Goal: Information Seeking & Learning: Find specific fact

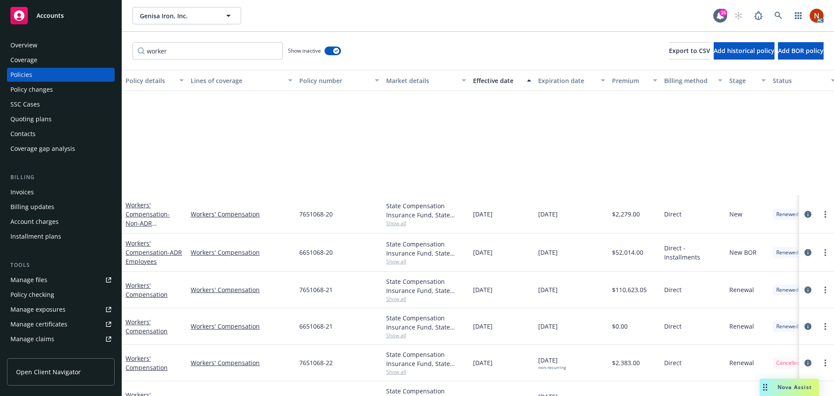
scroll to position [176, 0]
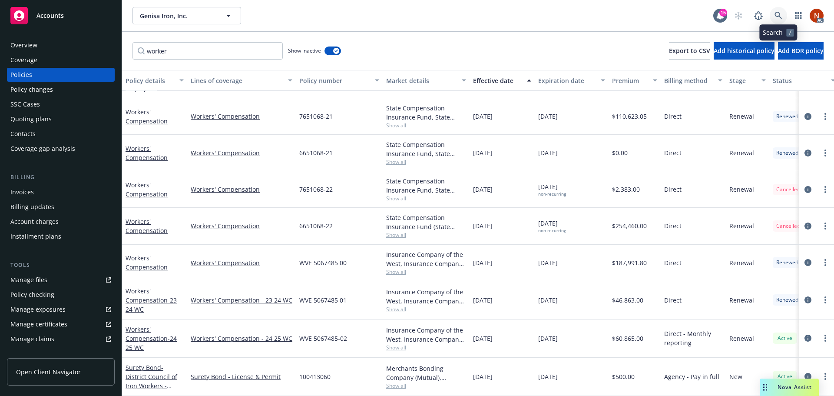
click at [776, 15] on icon at bounding box center [779, 16] width 8 height 8
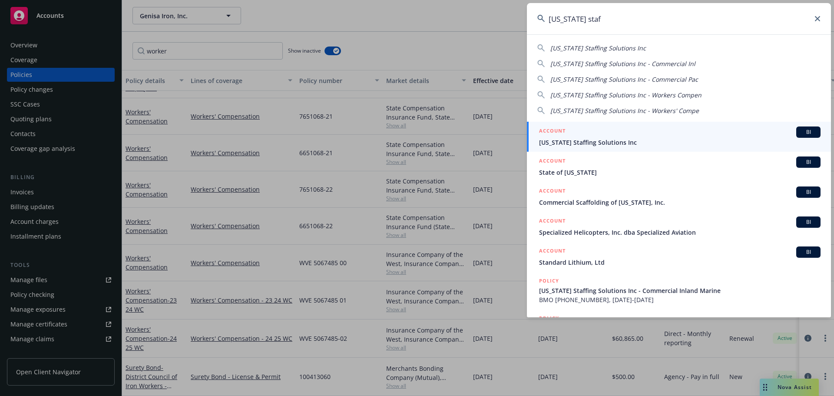
type input "[US_STATE] staf"
click at [699, 140] on span "[US_STATE] Staffing Solutions Inc" at bounding box center [680, 142] width 282 height 9
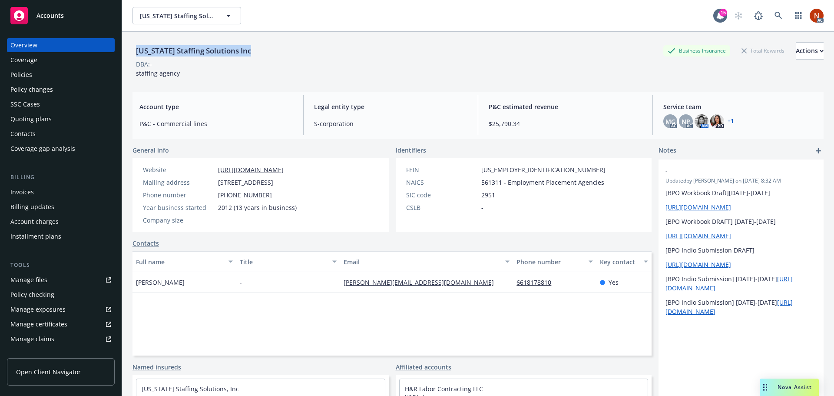
drag, startPoint x: 234, startPoint y: 49, endPoint x: 136, endPoint y: 51, distance: 98.2
click at [136, 51] on div "[US_STATE] Staffing Solutions Inc Business Insurance Total Rewards Actions" at bounding box center [478, 50] width 691 height 17
copy div "[US_STATE] Staffing Solutions Inc"
click at [23, 73] on div "Policies" at bounding box center [21, 75] width 22 height 14
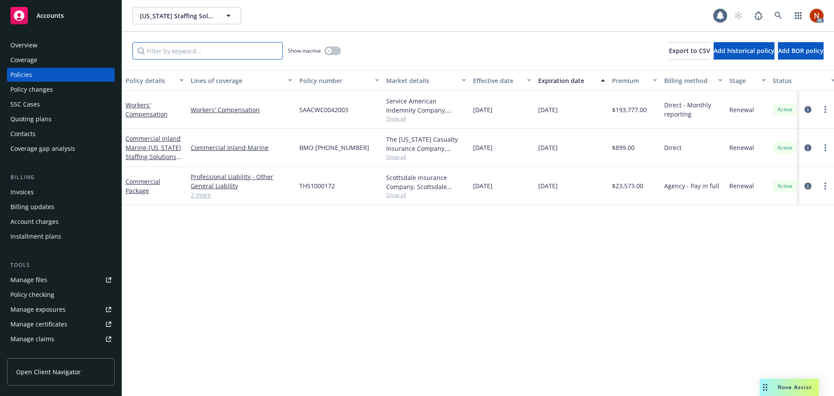
click at [192, 53] on input "Filter by keyword..." at bounding box center [208, 50] width 150 height 17
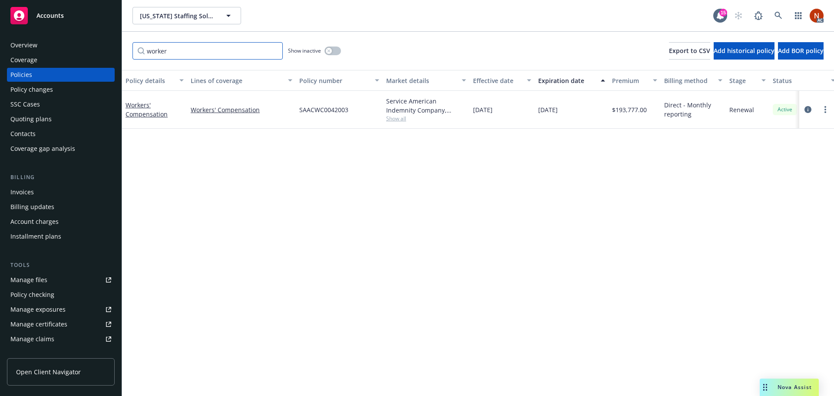
type input "worker"
click at [335, 50] on button "button" at bounding box center [333, 50] width 17 height 9
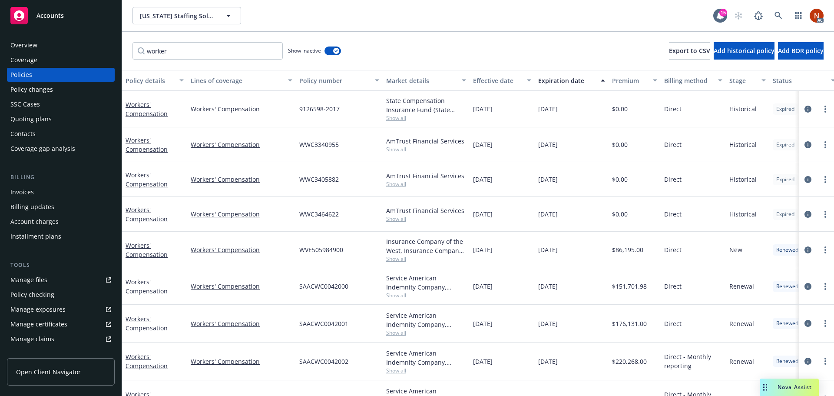
click at [496, 83] on div "Effective date" at bounding box center [497, 80] width 49 height 9
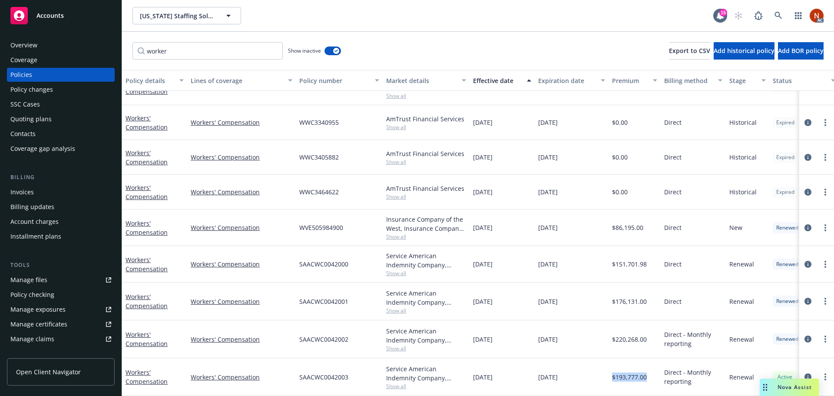
drag, startPoint x: 641, startPoint y: 373, endPoint x: 613, endPoint y: 376, distance: 28.4
click at [613, 376] on div "$193,777.00" at bounding box center [635, 377] width 52 height 38
copy span "$193,777.00"
click at [52, 277] on link "Manage files" at bounding box center [61, 280] width 108 height 14
click at [805, 373] on icon "circleInformation" at bounding box center [808, 376] width 7 height 7
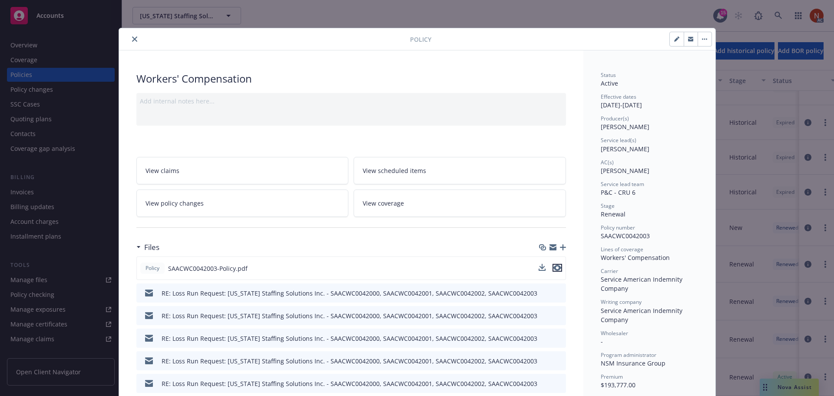
click at [553, 268] on icon "preview file" at bounding box center [557, 268] width 8 height 6
click at [133, 38] on icon "close" at bounding box center [134, 38] width 5 height 5
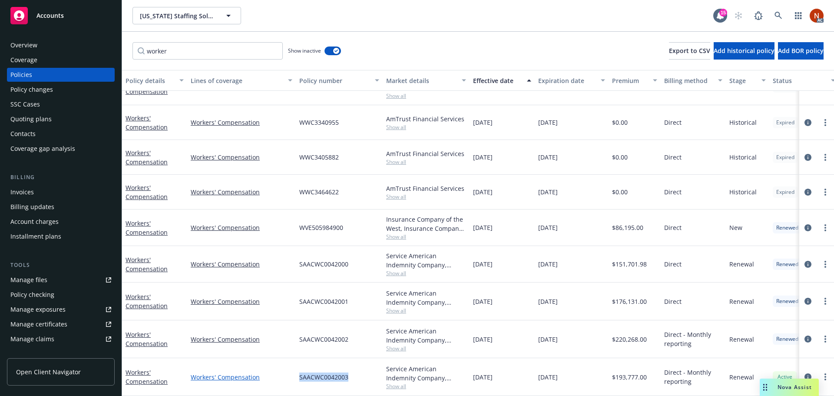
drag, startPoint x: 316, startPoint y: 373, endPoint x: 291, endPoint y: 373, distance: 24.8
click at [291, 373] on div "Workers' Compensation Workers' Compensation SAACWC0042003 Service American Inde…" at bounding box center [541, 377] width 838 height 38
copy div "SAACWC0042003"
click at [398, 375] on div "Service American Indemnity Company, Service American Indemnity Company, NSM Ins…" at bounding box center [426, 373] width 80 height 18
click at [398, 382] on span "Show all" at bounding box center [426, 385] width 80 height 7
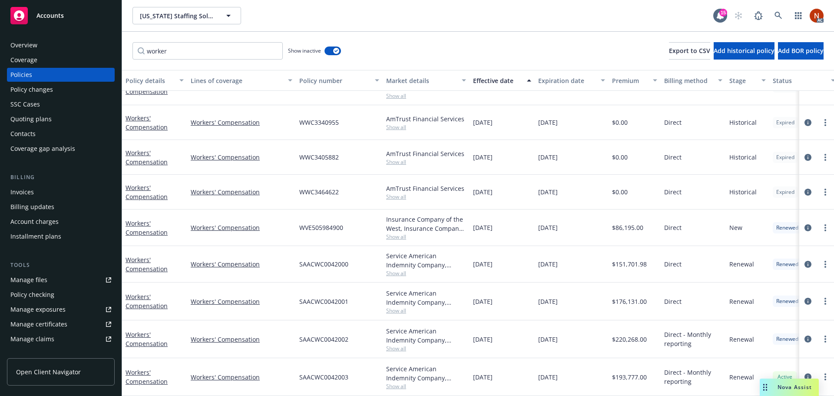
click at [507, 376] on div "[DATE]" at bounding box center [502, 377] width 65 height 38
click at [805, 373] on icon "circleInformation" at bounding box center [808, 376] width 7 height 7
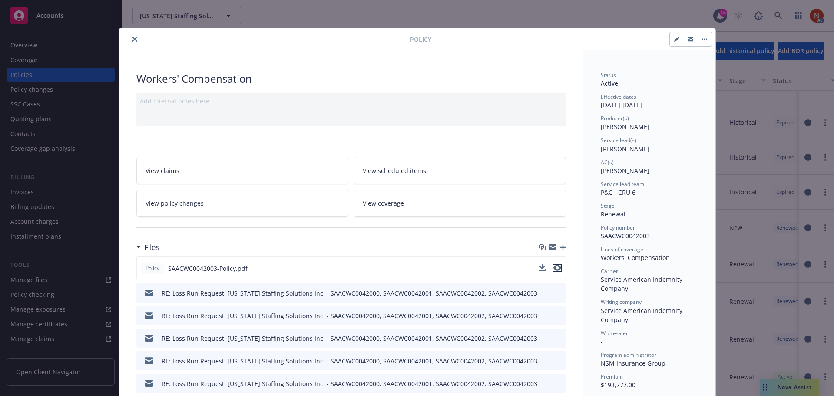
click at [557, 266] on icon "preview file" at bounding box center [557, 268] width 8 height 6
click at [132, 40] on icon "close" at bounding box center [134, 38] width 5 height 5
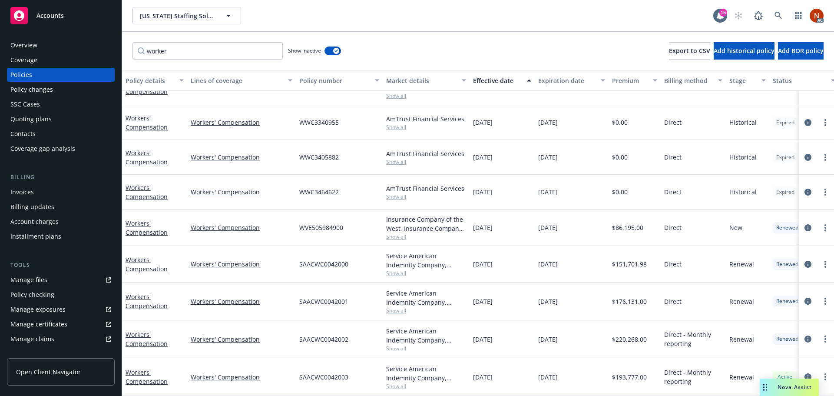
click at [38, 281] on div "Manage files" at bounding box center [28, 280] width 37 height 14
click at [805, 373] on icon "circleInformation" at bounding box center [808, 376] width 7 height 7
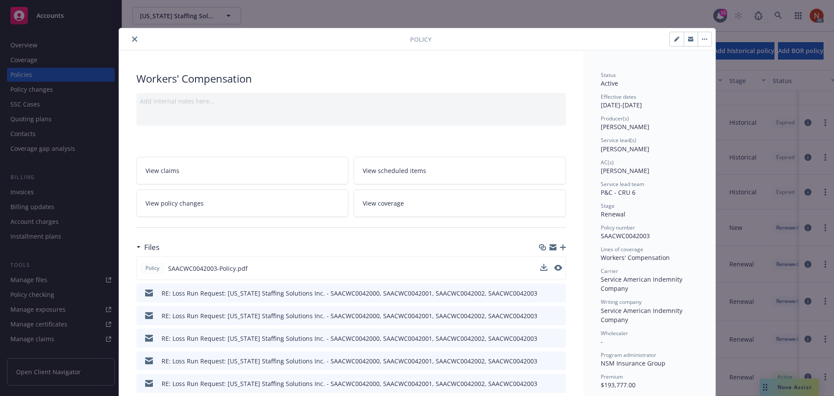
click at [560, 266] on div "Policy SAACWC0042003-Policy.pdf" at bounding box center [351, 267] width 430 height 23
click at [553, 267] on icon "preview file" at bounding box center [557, 268] width 8 height 6
click at [129, 36] on button "close" at bounding box center [134, 39] width 10 height 10
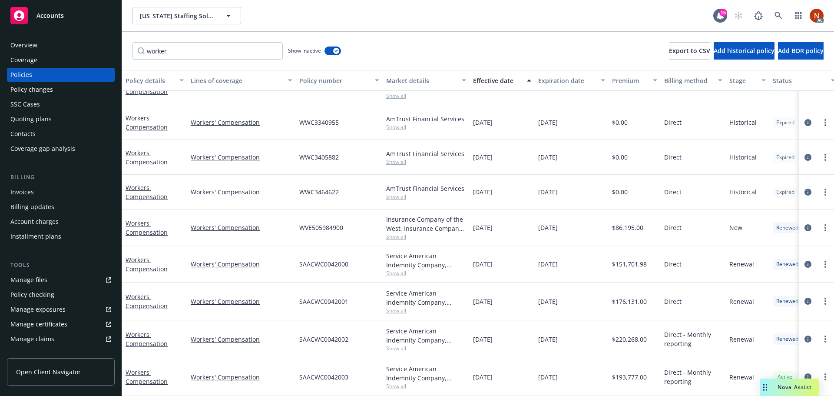
click at [395, 382] on span "Show all" at bounding box center [426, 385] width 80 height 7
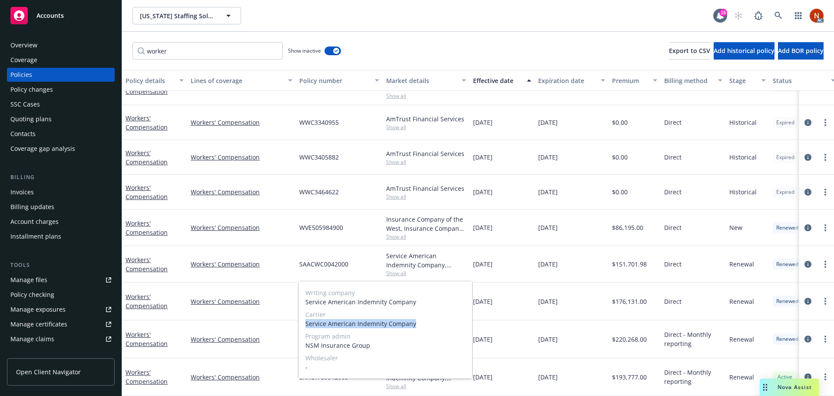
drag, startPoint x: 420, startPoint y: 324, endPoint x: 299, endPoint y: 327, distance: 121.2
click at [299, 327] on div "Writing company Service American Indemnity Company Carrier Service American Ind…" at bounding box center [385, 329] width 174 height 97
copy span "Service American Indemnity Company"
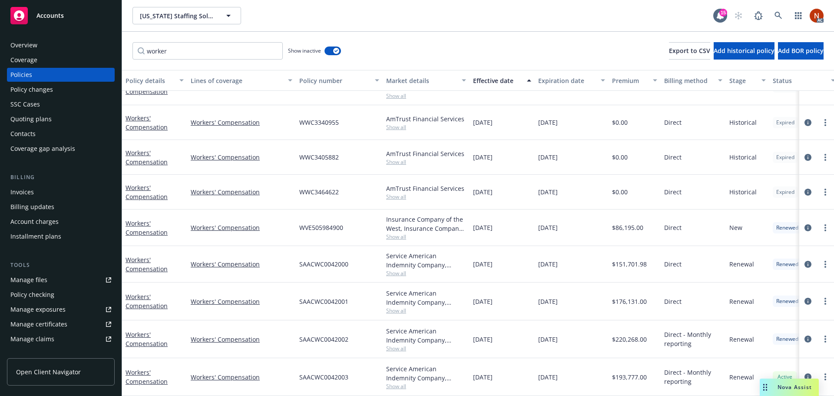
click at [372, 246] on div "SAACWC0042000" at bounding box center [339, 264] width 87 height 36
click at [43, 43] on div "Overview" at bounding box center [60, 45] width 101 height 14
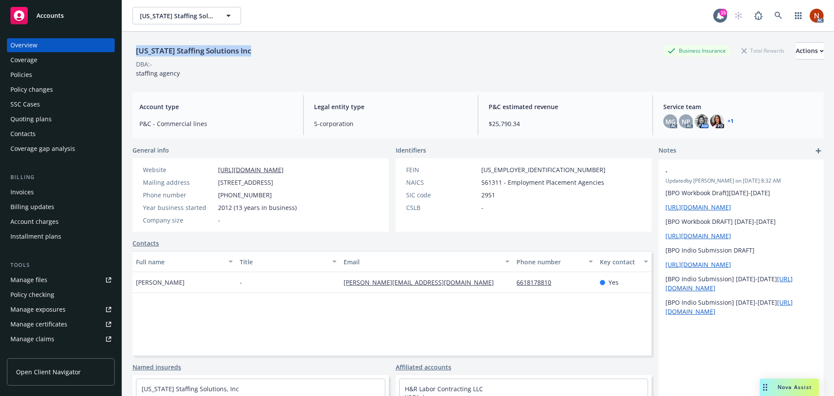
drag, startPoint x: 202, startPoint y: 51, endPoint x: 136, endPoint y: 49, distance: 65.2
click at [136, 49] on div "[US_STATE] Staffing Solutions Inc Business Insurance Total Rewards Actions" at bounding box center [478, 50] width 691 height 17
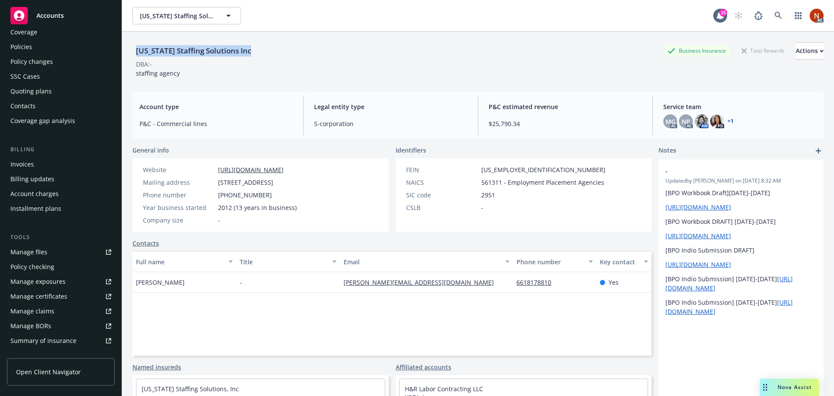
scroll to position [43, 0]
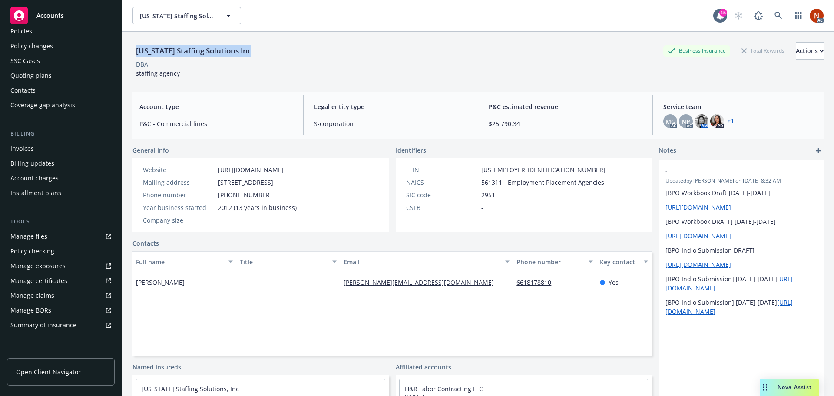
click at [46, 294] on div "Manage claims" at bounding box center [32, 295] width 44 height 14
click at [41, 31] on div "Policies" at bounding box center [60, 31] width 101 height 14
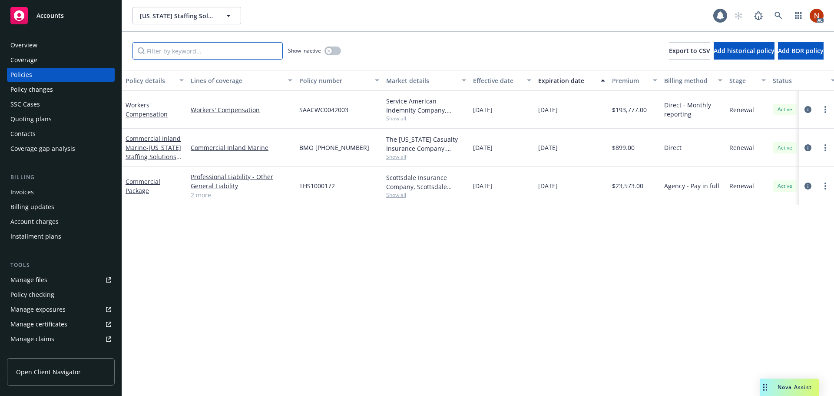
click at [226, 50] on input "Filter by keyword..." at bounding box center [208, 50] width 150 height 17
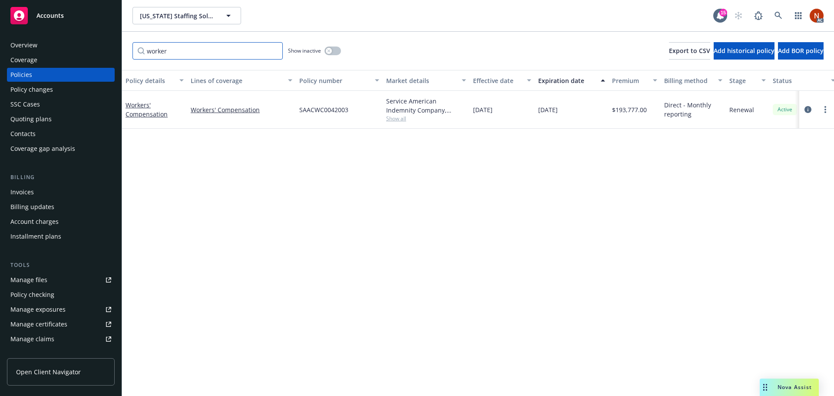
type input "worker"
click at [399, 120] on span "Show all" at bounding box center [426, 118] width 80 height 7
click at [806, 108] on icon "circleInformation" at bounding box center [808, 109] width 7 height 7
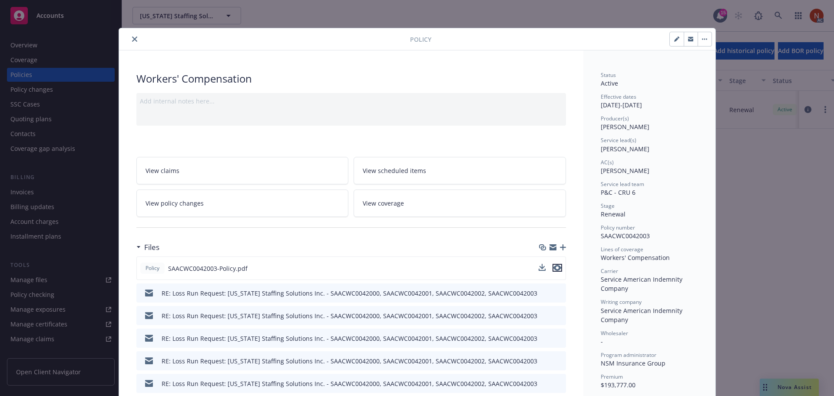
click at [557, 267] on icon "preview file" at bounding box center [557, 268] width 8 height 6
drag, startPoint x: 128, startPoint y: 36, endPoint x: 358, endPoint y: 29, distance: 229.5
click at [129, 36] on button "close" at bounding box center [134, 39] width 10 height 10
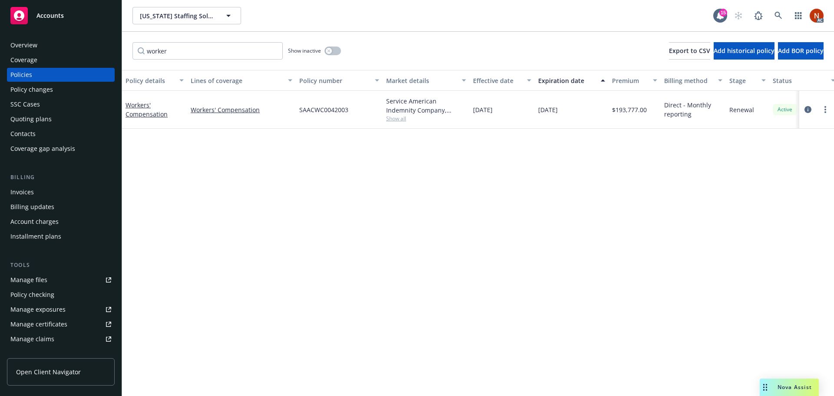
click at [38, 39] on div "Overview" at bounding box center [60, 45] width 101 height 14
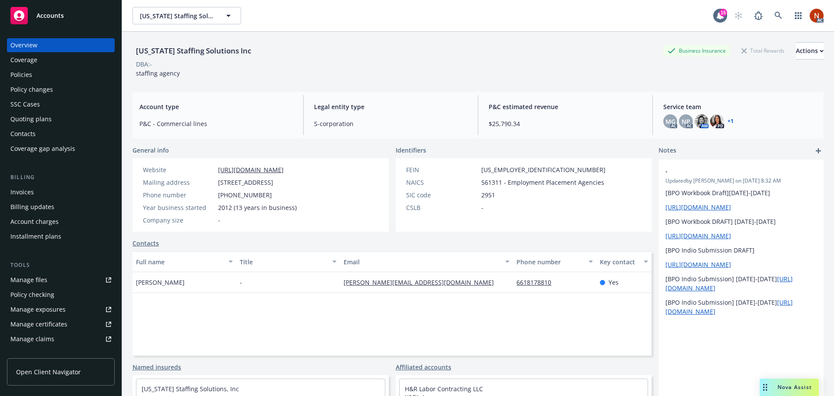
drag, startPoint x: 242, startPoint y: 50, endPoint x: 248, endPoint y: 50, distance: 6.1
click at [244, 50] on div "[US_STATE] Staffing Solutions Inc" at bounding box center [194, 50] width 122 height 11
drag, startPoint x: 254, startPoint y: 50, endPoint x: 130, endPoint y: 53, distance: 123.8
click at [130, 53] on div "[US_STATE] Staffing Solutions Inc Business Insurance Total Rewards Actions DBA:…" at bounding box center [478, 230] width 712 height 396
copy div "[US_STATE] Staffing Solutions Inc"
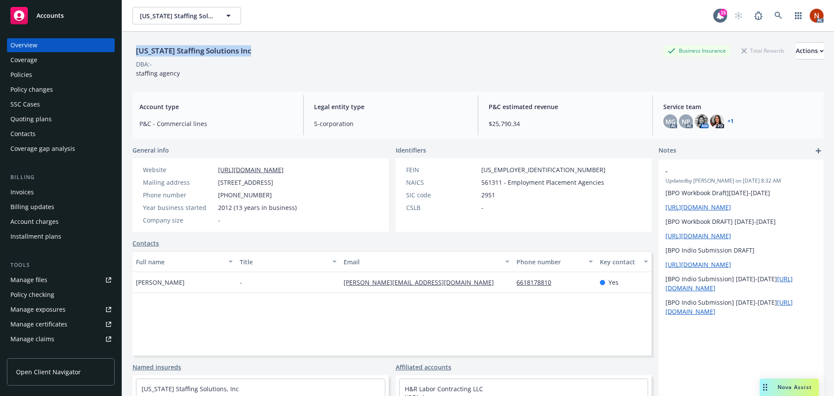
copy div "[US_STATE] Staffing Solutions Inc"
